Goal: Information Seeking & Learning: Learn about a topic

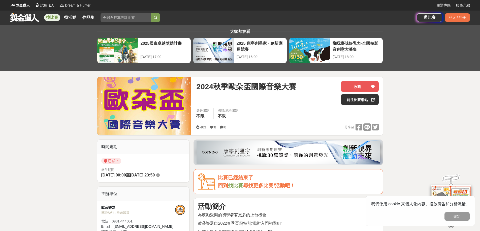
click at [51, 17] on link "找比賽" at bounding box center [52, 17] width 16 height 7
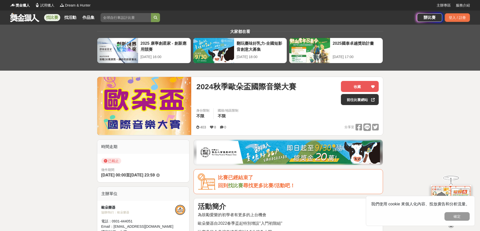
click at [53, 16] on link "找比賽" at bounding box center [52, 17] width 16 height 7
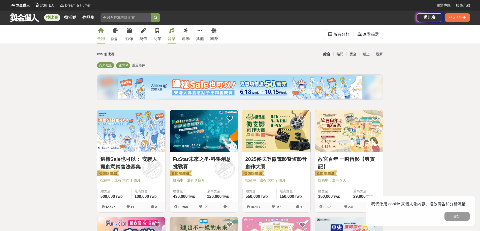
click at [174, 29] on link "音樂" at bounding box center [171, 34] width 8 height 19
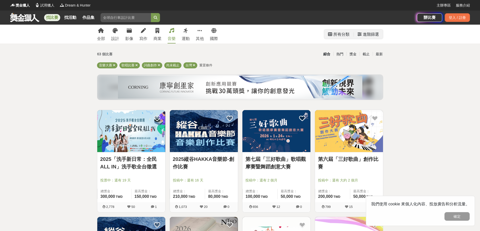
click at [344, 35] on div "所有分類" at bounding box center [341, 34] width 16 height 10
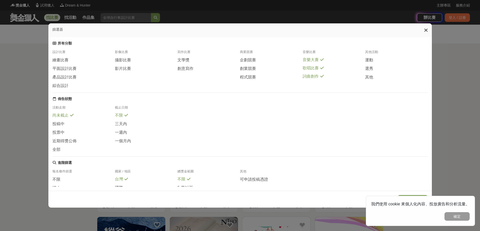
click at [315, 79] on span "詞曲創作" at bounding box center [310, 76] width 16 height 5
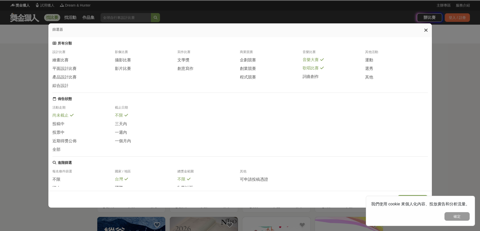
click at [314, 71] on span "歌唱比賽" at bounding box center [310, 68] width 16 height 5
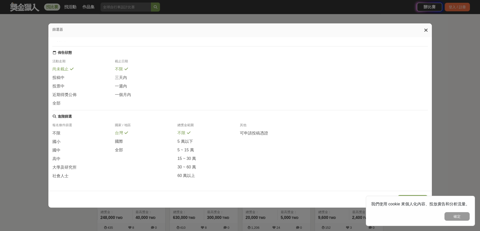
scroll to position [101, 0]
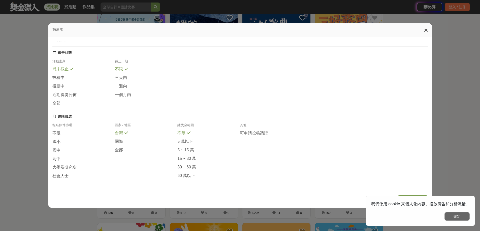
click at [456, 218] on button "確定" at bounding box center [456, 217] width 25 height 9
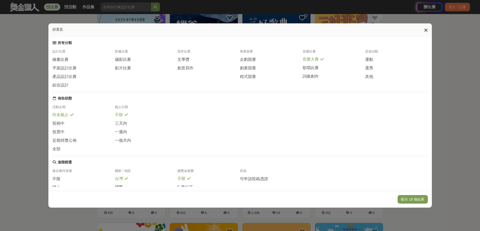
scroll to position [0, 0]
click at [417, 200] on button "顯示 18 個結果" at bounding box center [412, 199] width 30 height 9
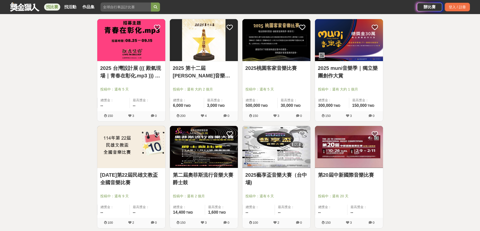
scroll to position [283, 0]
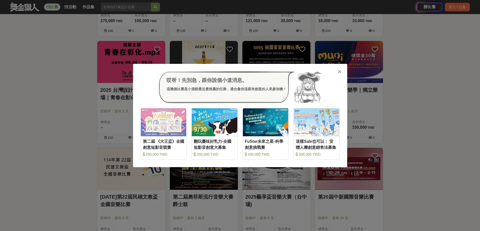
click at [339, 71] on icon at bounding box center [339, 71] width 4 height 5
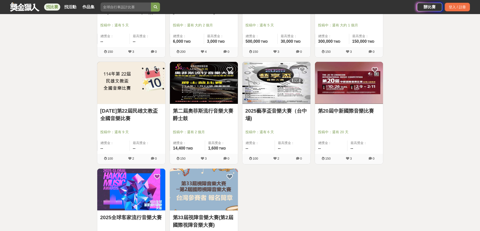
scroll to position [409, 0]
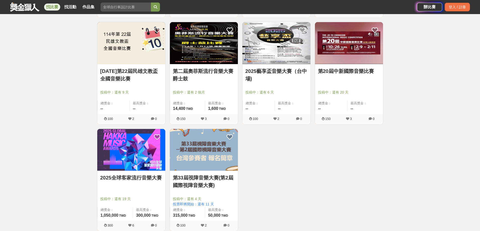
click at [279, 73] on link "2025藝享盃音樂大賽（台中場)" at bounding box center [276, 74] width 62 height 15
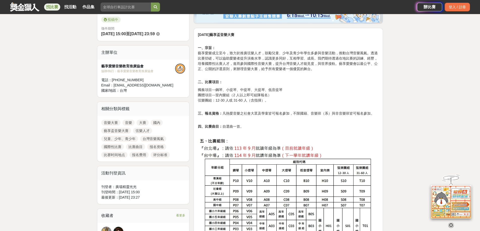
scroll to position [176, 0]
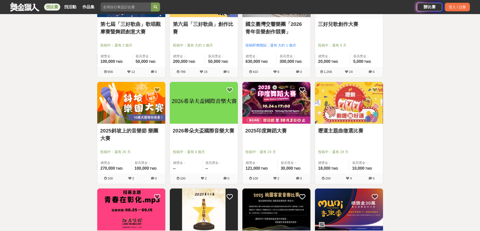
scroll to position [132, 0]
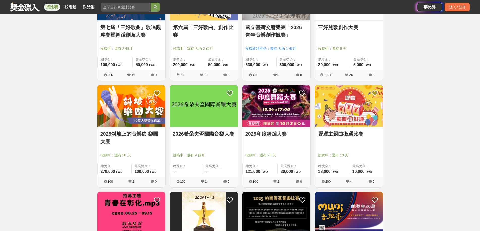
click at [209, 125] on img at bounding box center [204, 106] width 68 height 42
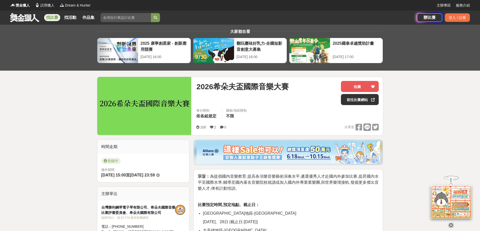
drag, startPoint x: 215, startPoint y: 108, endPoint x: 217, endPoint y: 104, distance: 4.7
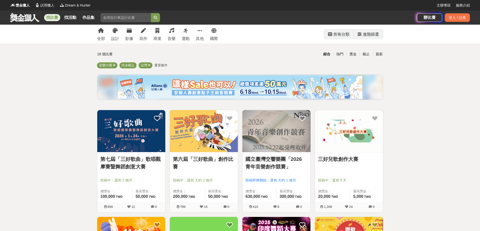
click at [364, 37] on div "進階篩選" at bounding box center [371, 34] width 16 height 10
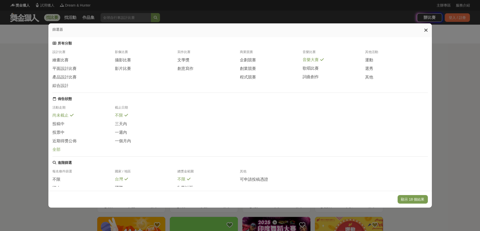
click at [63, 151] on span at bounding box center [64, 149] width 4 height 4
click at [69, 122] on div "尚未截止" at bounding box center [83, 117] width 62 height 9
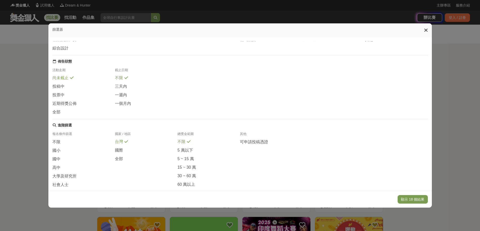
scroll to position [58, 0]
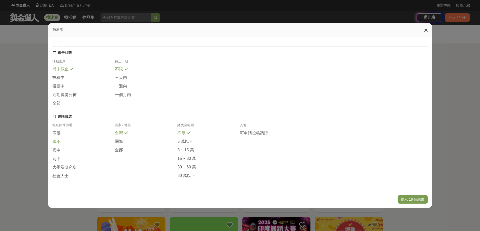
click at [59, 141] on div "國小" at bounding box center [83, 143] width 62 height 9
click at [59, 141] on div "國小" at bounding box center [83, 144] width 62 height 8
click at [122, 142] on div "國際" at bounding box center [146, 143] width 62 height 9
click at [122, 142] on div "國際" at bounding box center [146, 143] width 62 height 8
click at [117, 149] on span "全部" at bounding box center [119, 150] width 8 height 5
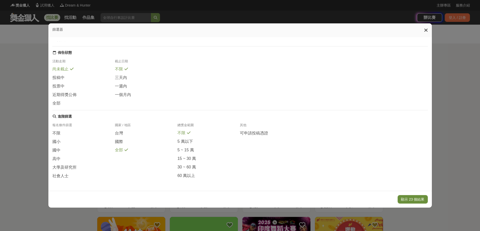
click at [419, 199] on button "顯示 23 個結果" at bounding box center [412, 199] width 30 height 9
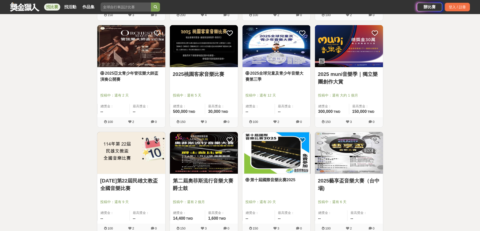
scroll to position [428, 0]
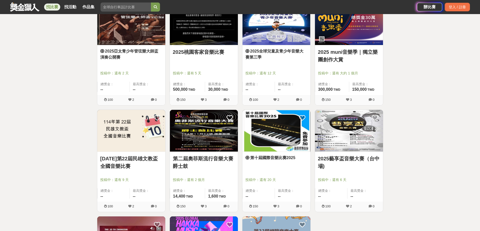
click at [287, 156] on link "第十屆國際音樂比賽2025" at bounding box center [276, 158] width 62 height 6
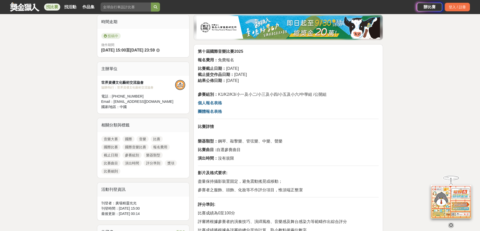
scroll to position [126, 0]
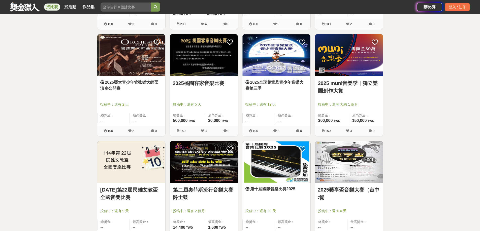
scroll to position [378, 0]
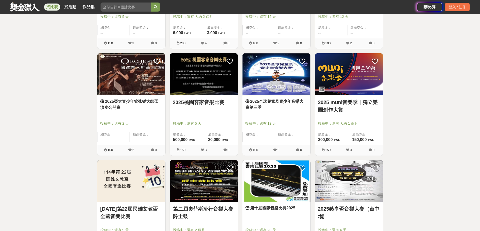
click at [283, 103] on link "2025全球兒童及青少年音樂大賽第三季" at bounding box center [276, 105] width 62 height 12
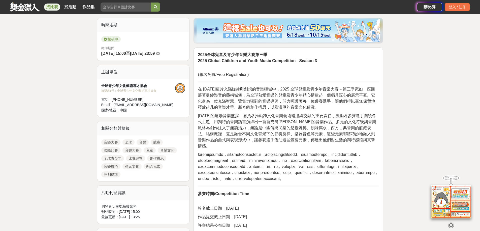
scroll to position [126, 0]
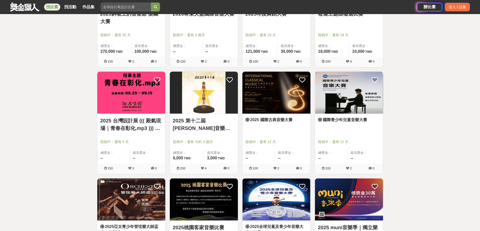
scroll to position [252, 0]
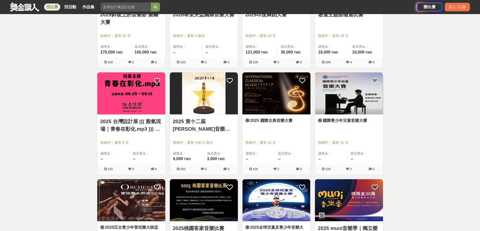
click at [280, 123] on link "2025 國際古典音樂大賽" at bounding box center [276, 121] width 62 height 6
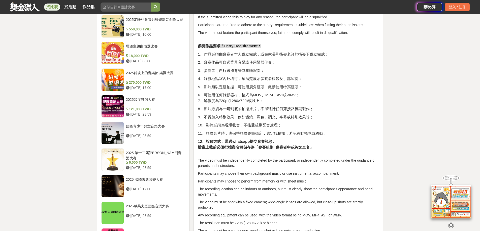
scroll to position [504, 0]
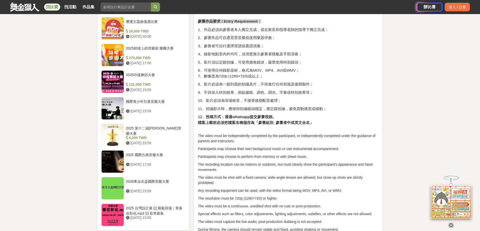
drag, startPoint x: 272, startPoint y: 79, endPoint x: 271, endPoint y: 74, distance: 4.8
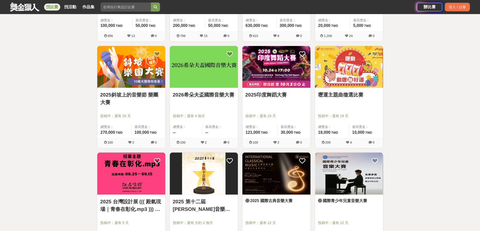
scroll to position [151, 0]
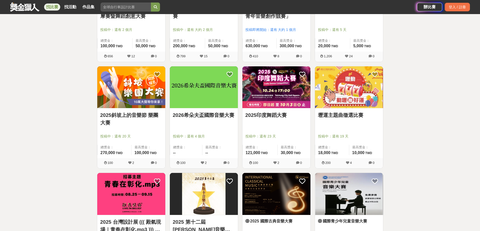
click at [217, 118] on link "2026希朵夫盃國際音樂大賽" at bounding box center [204, 116] width 62 height 8
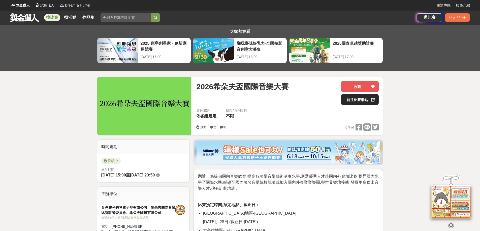
click at [352, 100] on link "前往比賽網站" at bounding box center [360, 99] width 38 height 11
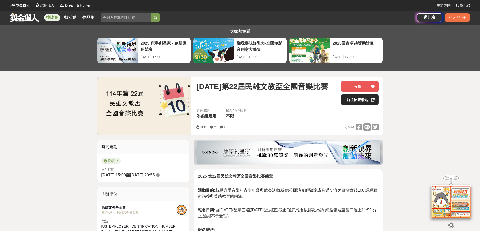
click at [354, 100] on link "前往比賽網站" at bounding box center [360, 99] width 38 height 11
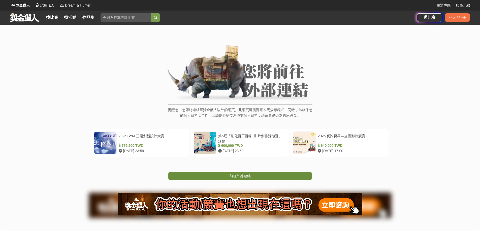
click at [274, 175] on link "前往外部連結" at bounding box center [240, 176] width 144 height 9
